Goal: Task Accomplishment & Management: Use online tool/utility

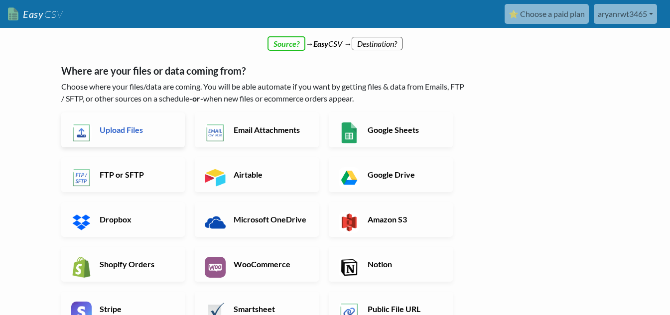
click at [112, 135] on h6 "Upload Files" at bounding box center [136, 129] width 78 height 9
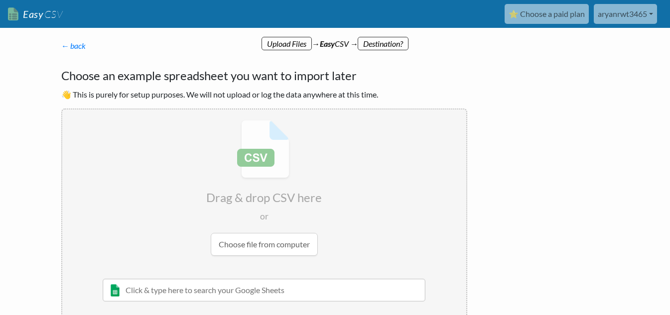
click at [263, 242] on input "file" at bounding box center [264, 188] width 404 height 157
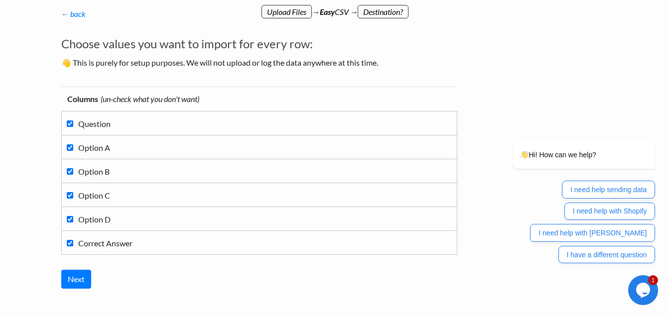
scroll to position [50, 0]
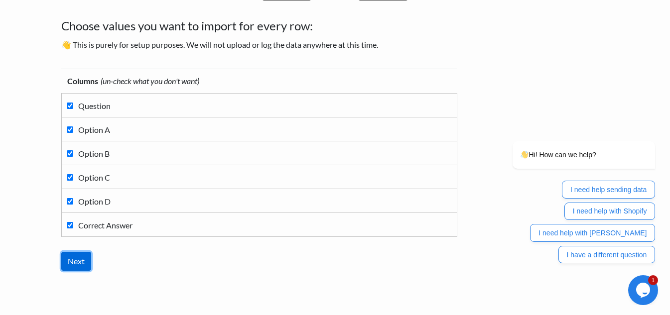
click at [82, 267] on input "Next" at bounding box center [76, 261] width 30 height 19
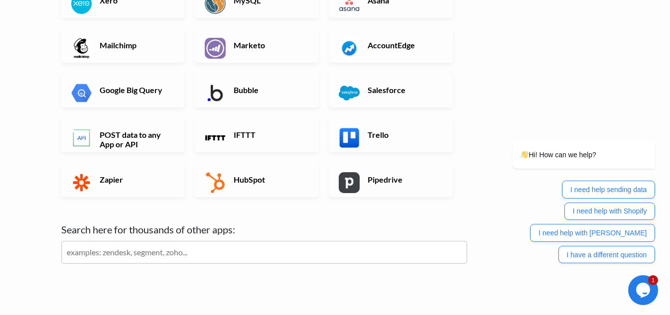
scroll to position [349, 0]
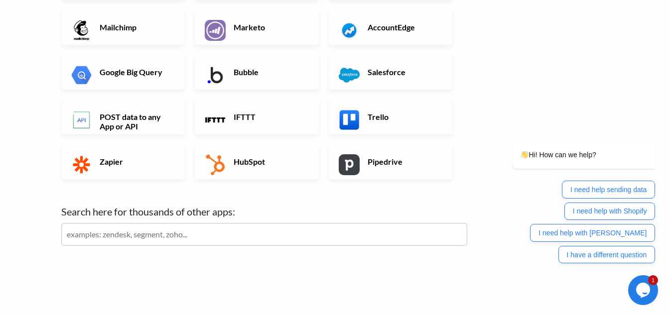
click at [218, 235] on input "text" at bounding box center [264, 234] width 406 height 23
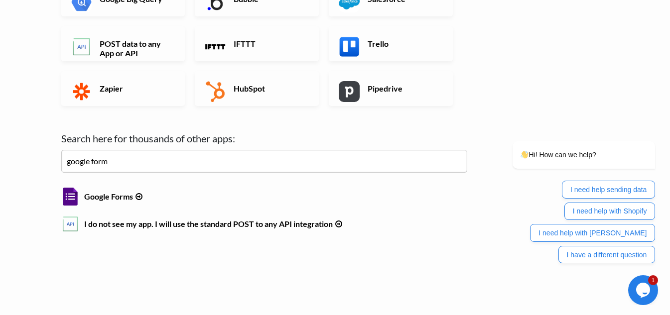
scroll to position [425, 0]
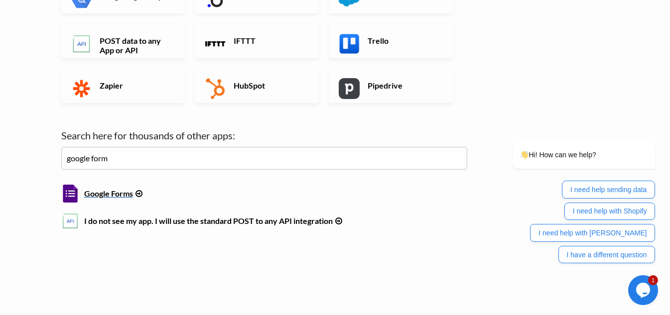
type input "google form"
click at [94, 189] on h6 "Google Forms" at bounding box center [264, 191] width 406 height 13
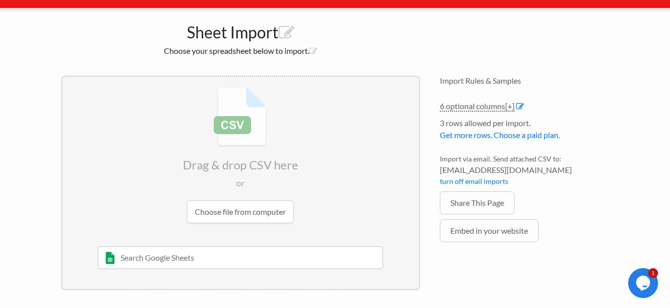
scroll to position [92, 0]
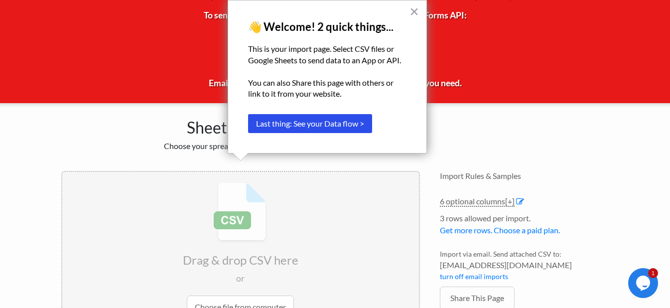
click at [418, 11] on button "×" at bounding box center [414, 11] width 9 height 16
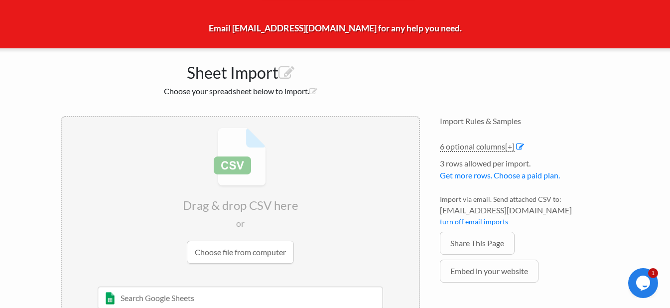
scroll to position [187, 0]
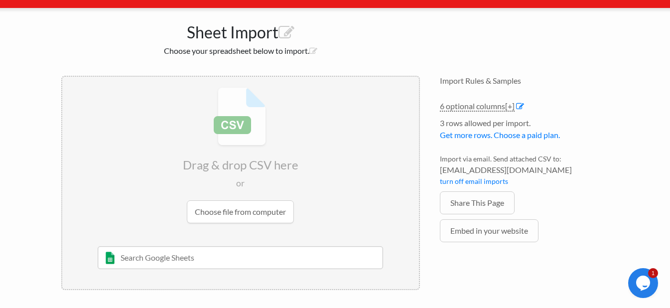
click at [247, 211] on input "file" at bounding box center [240, 155] width 357 height 157
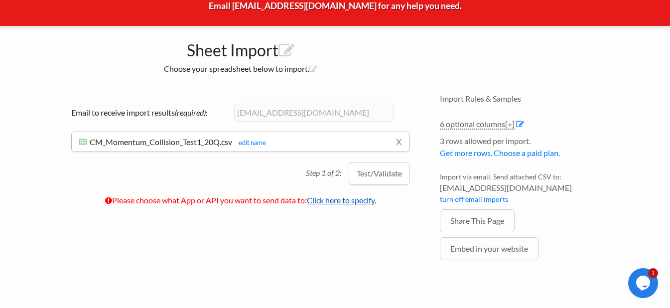
click at [341, 203] on link "Click here to specify" at bounding box center [341, 199] width 68 height 9
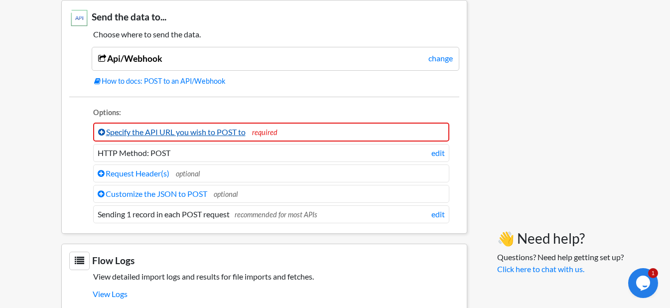
click at [144, 133] on link "Specify the API URL you wish to POST to" at bounding box center [172, 131] width 148 height 9
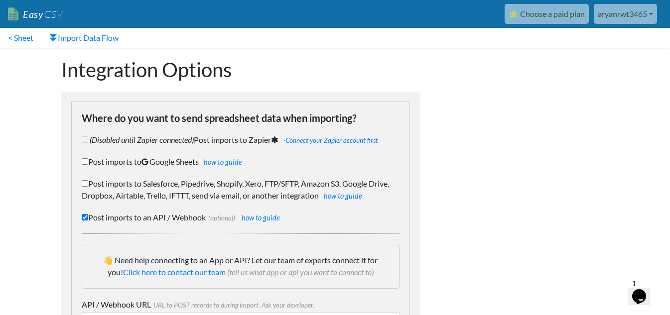
click at [86, 161] on input "Post imports to Google Sheets how to guide" at bounding box center [85, 161] width 6 height 6
checkbox input "true"
checkbox input "false"
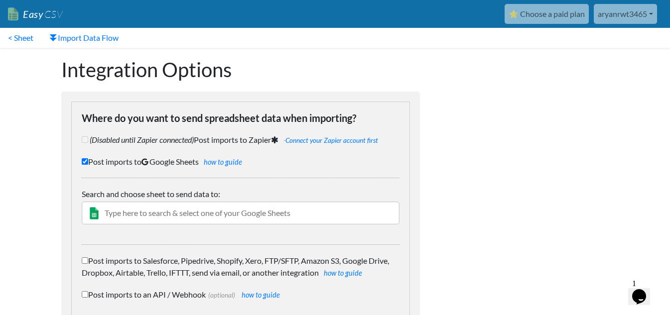
click at [143, 214] on input "text" at bounding box center [241, 213] width 318 height 23
type input "s"
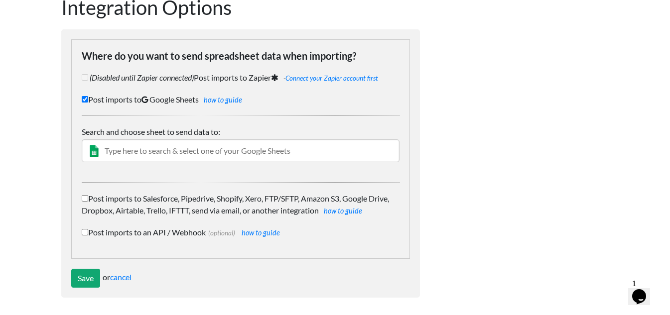
scroll to position [63, 0]
click at [87, 199] on input "Post imports to Salesforce, Pipedrive, Shopify, Xero, FTP/SFTP, Amazon S3, Goog…" at bounding box center [85, 198] width 6 height 6
checkbox input "true"
checkbox input "false"
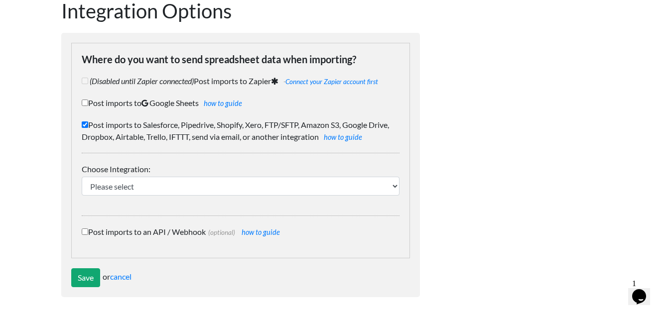
scroll to position [59, 0]
click at [226, 107] on link "how to guide" at bounding box center [223, 103] width 38 height 8
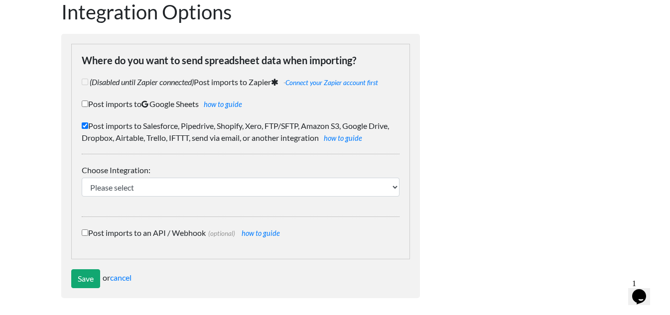
scroll to position [0, 0]
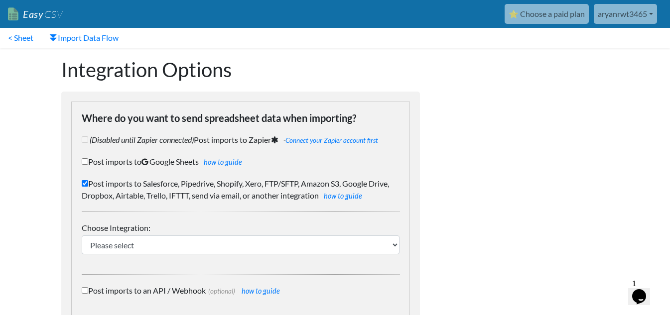
click at [641, 13] on link "aryanrwt3465" at bounding box center [625, 14] width 63 height 20
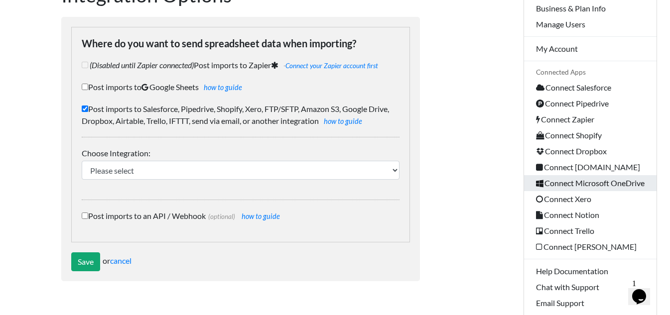
scroll to position [100, 0]
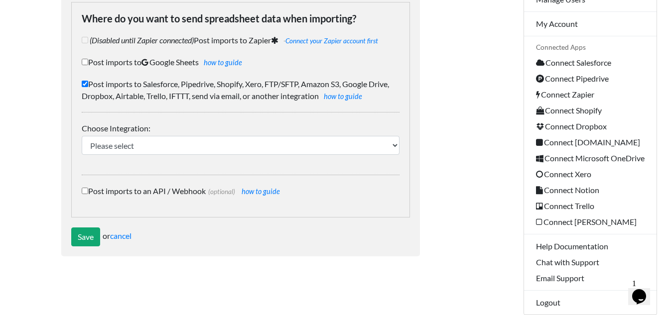
click at [493, 201] on div "Dynamic Value Syntax Copy & paste the text from the right-column below into you…" at bounding box center [524, 107] width 189 height 318
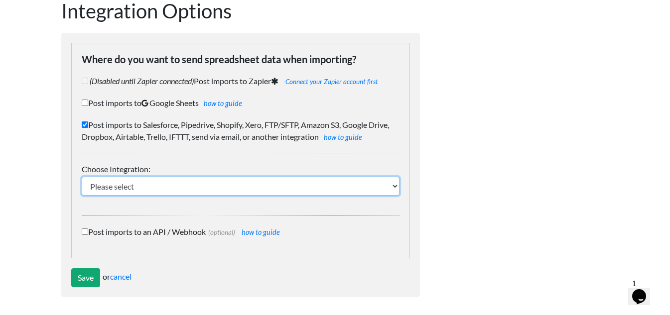
click at [164, 195] on select "Please select IFTTT FTP or SFTP Amazon S3 HubSpot Google Big Query Salesforce P…" at bounding box center [241, 186] width 318 height 19
select select "2012"
click at [82, 177] on select "Please select IFTTT FTP or SFTP Amazon S3 HubSpot Google Big Query Salesforce P…" at bounding box center [241, 186] width 318 height 19
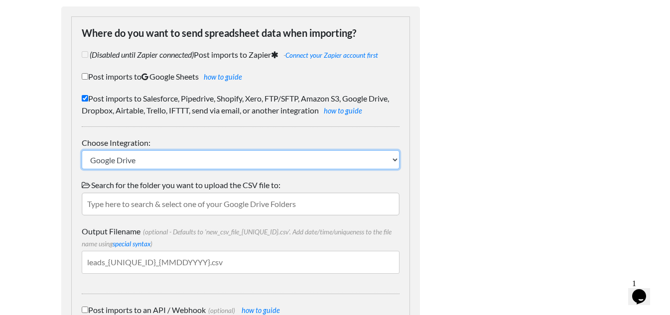
scroll to position [109, 0]
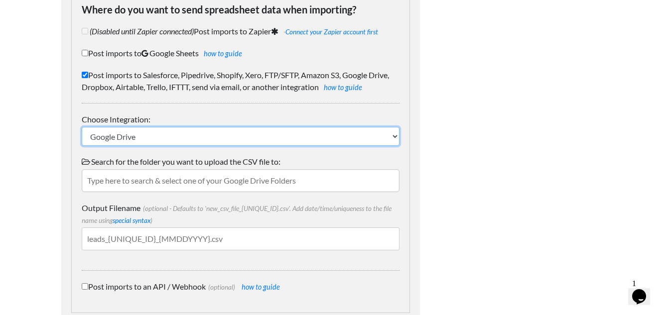
click at [161, 135] on select "Please select IFTTT FTP or SFTP Amazon S3 HubSpot Google Big Query Salesforce P…" at bounding box center [241, 136] width 318 height 19
click at [82, 127] on select "Please select IFTTT FTP or SFTP Amazon S3 HubSpot Google Big Query Salesforce P…" at bounding box center [241, 136] width 318 height 19
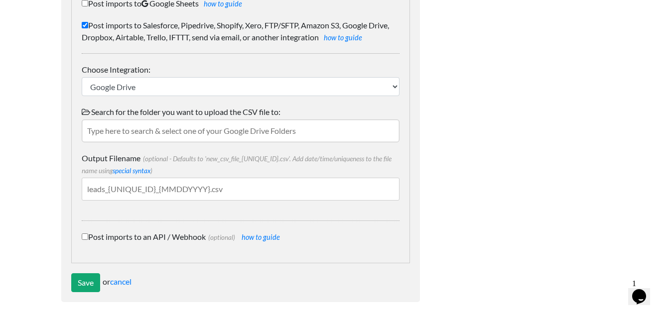
click at [214, 131] on input "text" at bounding box center [241, 131] width 318 height 23
click at [176, 192] on input "Output Filename (optional - Defaults to 'new_csv_file_{UNIQUE_ID}.csv'. Add dat…" at bounding box center [241, 189] width 318 height 23
click at [91, 279] on input "Save" at bounding box center [85, 283] width 29 height 19
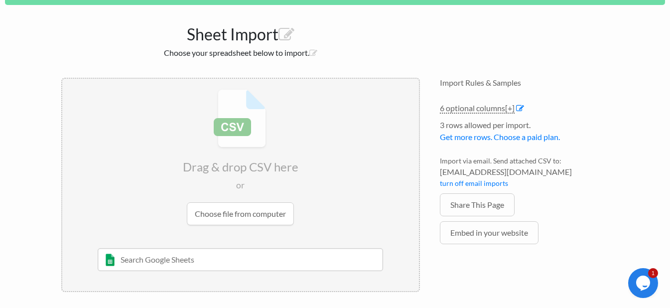
scroll to position [177, 0]
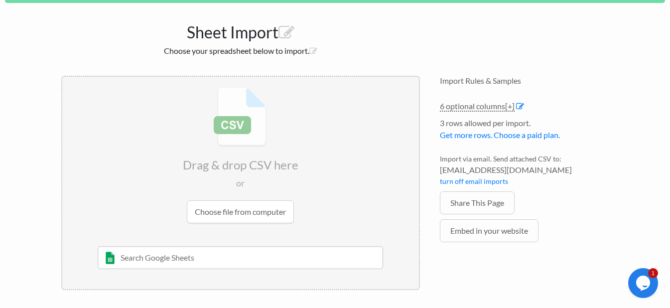
click at [242, 209] on input "file" at bounding box center [240, 155] width 357 height 157
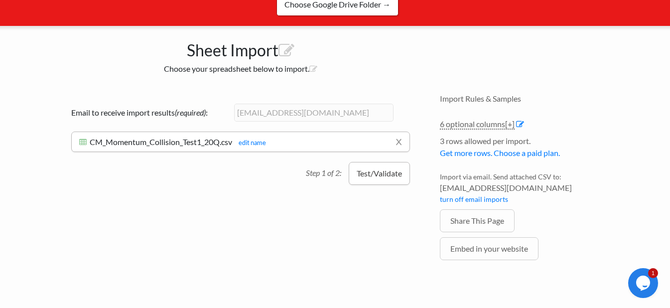
click at [378, 170] on button "Test/Validate" at bounding box center [379, 173] width 61 height 23
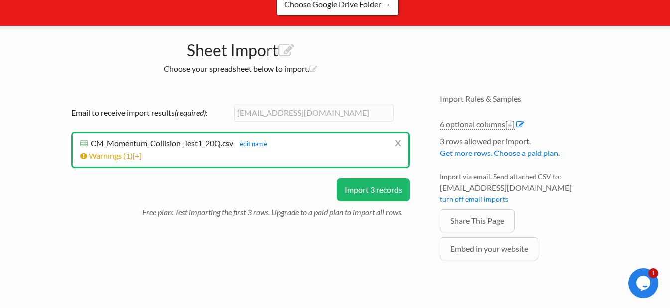
click at [375, 194] on button "Import 3 records" at bounding box center [373, 189] width 73 height 23
